Goal: Check status: Check status

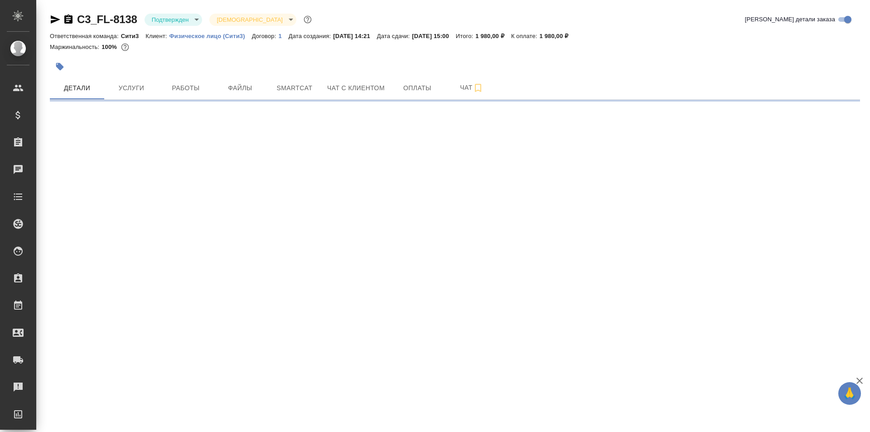
select select "RU"
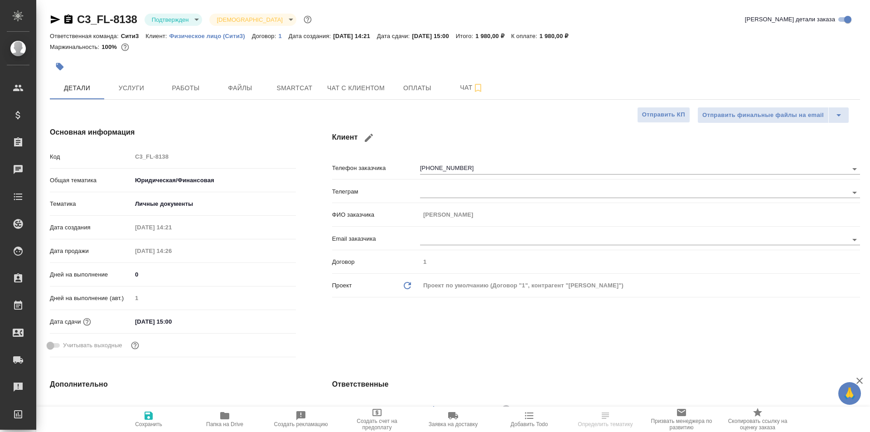
type textarea "x"
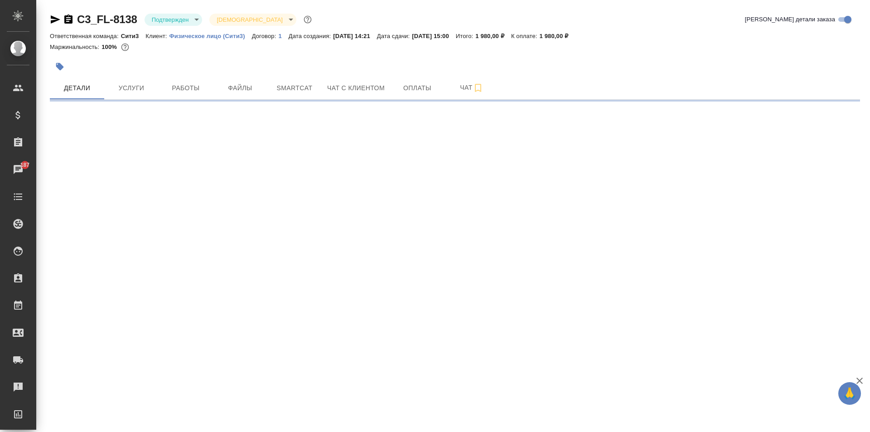
select select "RU"
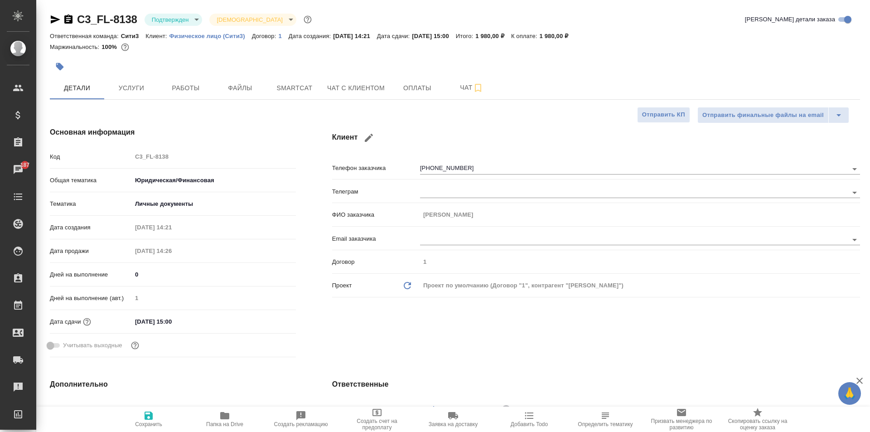
type textarea "x"
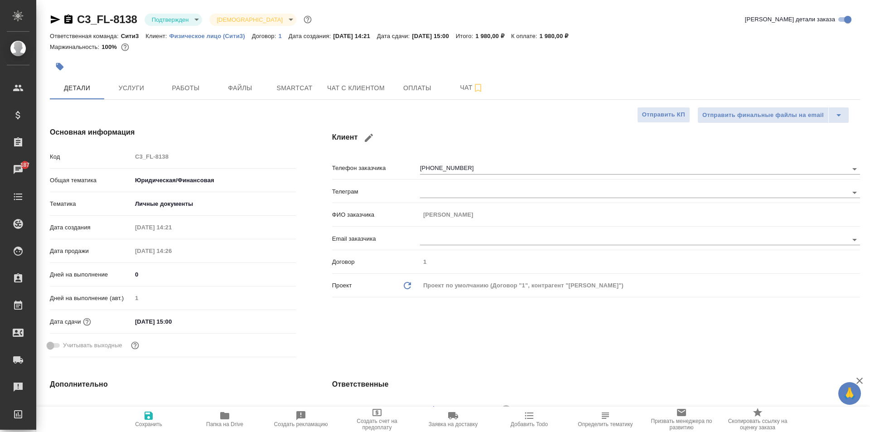
type textarea "x"
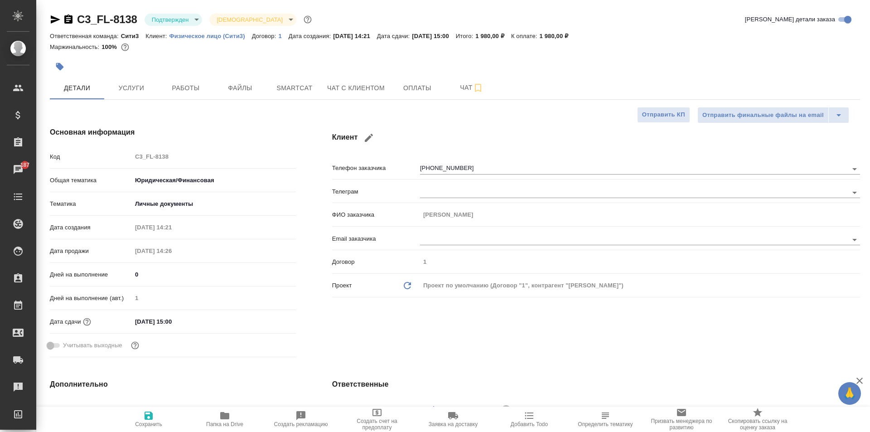
type textarea "x"
